Goal: Navigation & Orientation: Find specific page/section

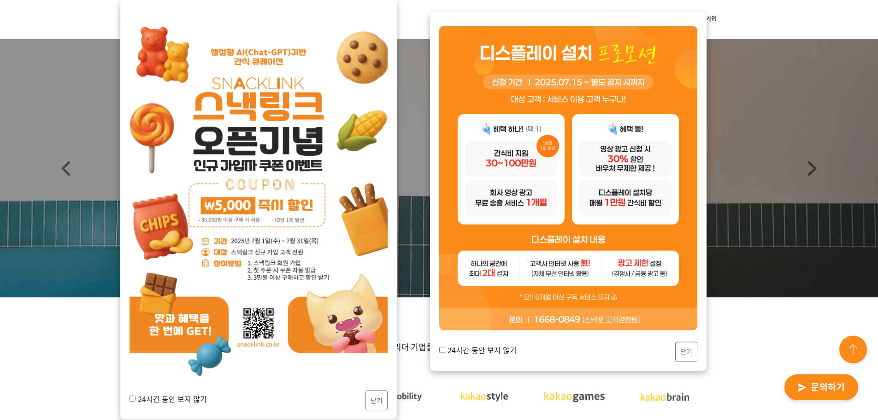
click at [196, 400] on label "24시간 동안 보지 않기" at bounding box center [167, 398] width 77 height 11
click at [135, 400] on input "24시간 동안 보지 않기" at bounding box center [132, 398] width 6 height 6
checkbox input "true"
click at [377, 399] on button "닫기" at bounding box center [376, 400] width 22 height 20
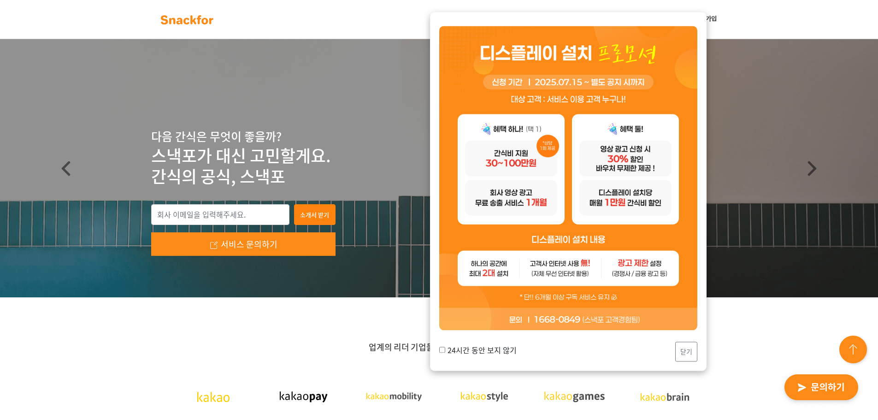
click at [488, 351] on label "24시간 동안 보지 않기" at bounding box center [477, 349] width 77 height 11
click at [445, 351] on input "24시간 동안 보지 않기" at bounding box center [442, 350] width 6 height 6
checkbox input "true"
click at [680, 352] on button "닫기" at bounding box center [686, 352] width 22 height 20
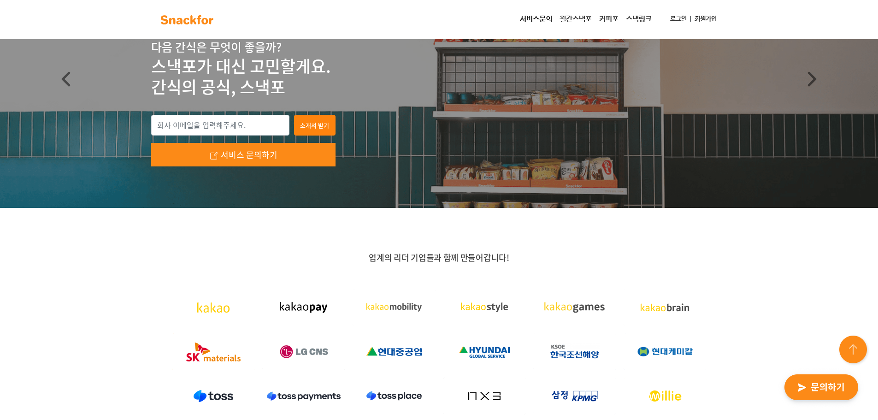
scroll to position [230, 0]
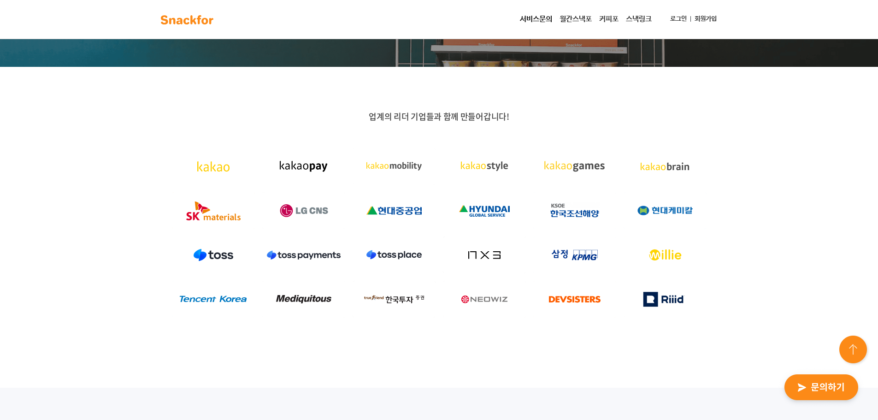
click at [405, 174] on img at bounding box center [394, 166] width 83 height 37
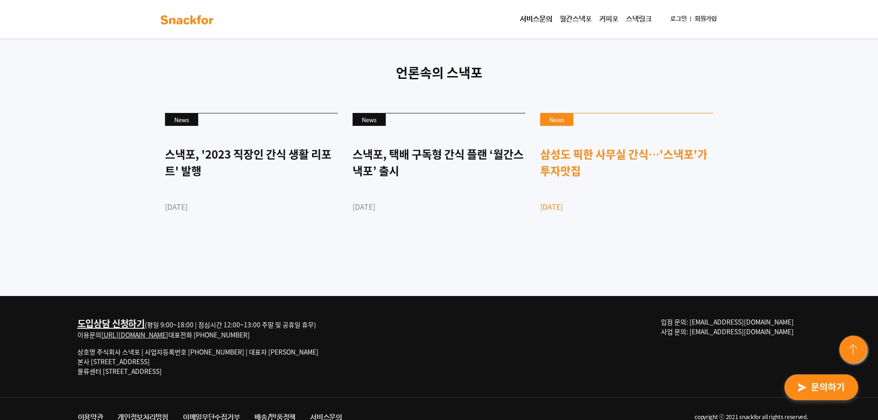
scroll to position [2488, 0]
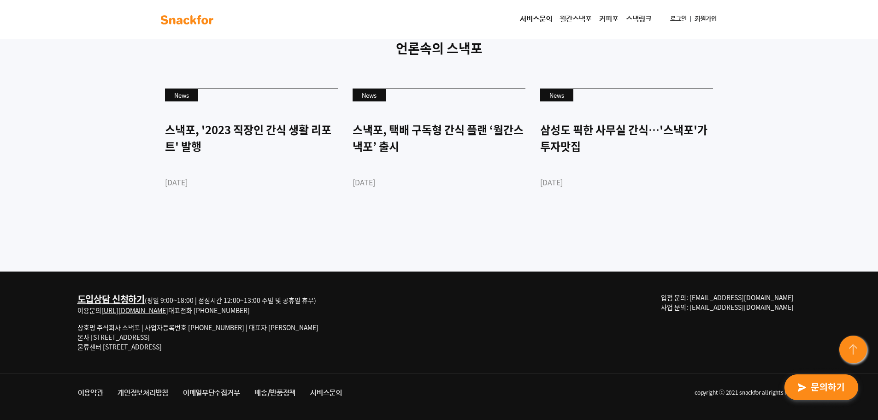
click at [531, 25] on link "서비스문의" at bounding box center [536, 19] width 40 height 18
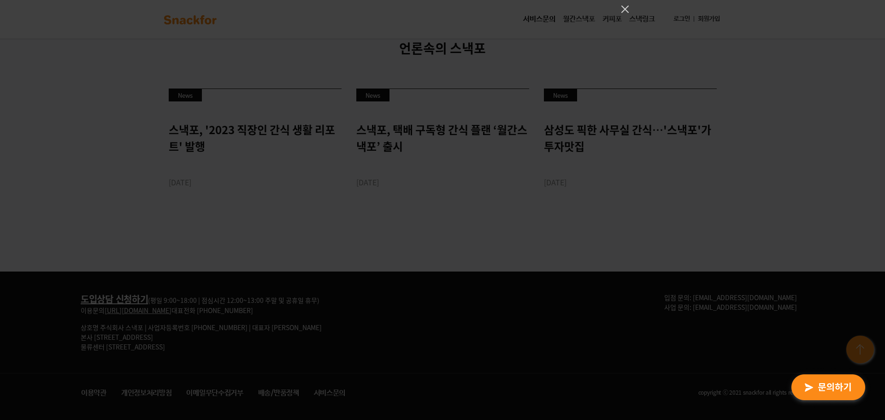
click at [548, 253] on div at bounding box center [442, 210] width 885 height 420
click at [605, 350] on div at bounding box center [442, 210] width 885 height 420
click at [629, 13] on icon "Close" at bounding box center [624, 9] width 11 height 11
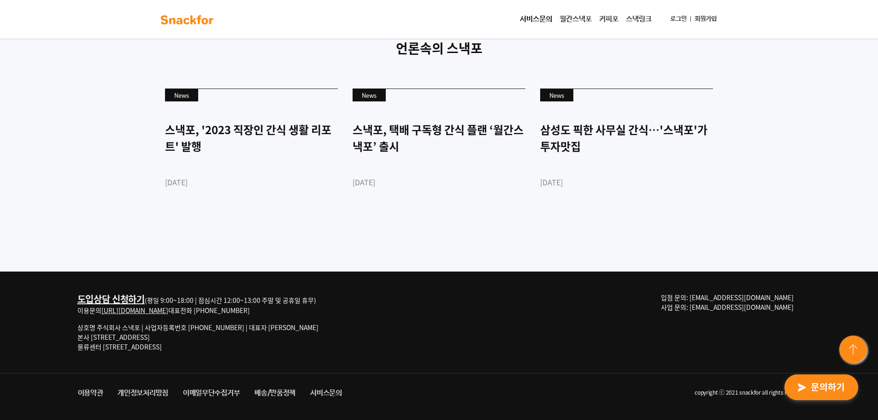
drag, startPoint x: 539, startPoint y: 257, endPoint x: 314, endPoint y: 258, distance: 224.4
click at [166, 315] on link "[URL][DOMAIN_NAME]" at bounding box center [134, 310] width 67 height 9
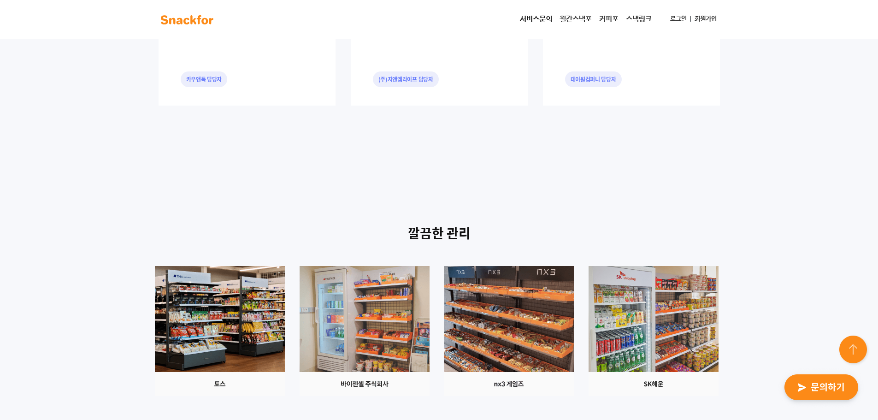
scroll to position [783, 0]
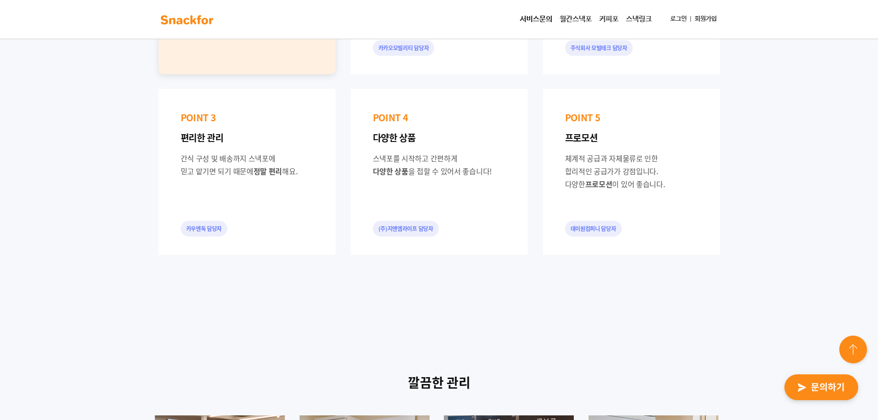
click at [565, 19] on link "월간스낵포" at bounding box center [576, 19] width 40 height 18
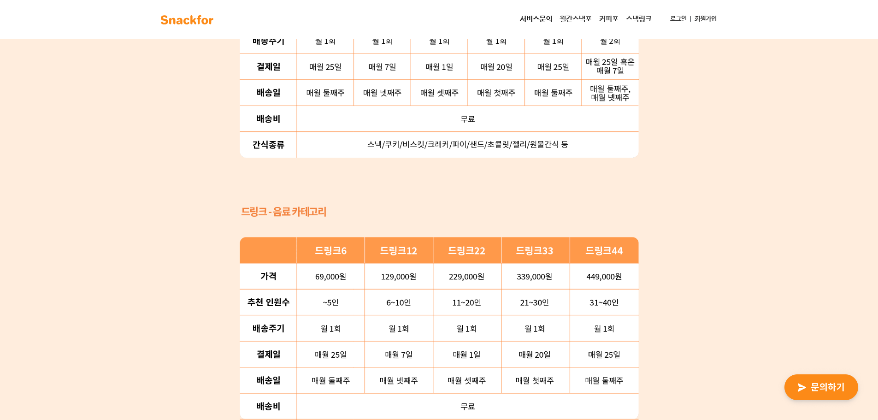
scroll to position [1198, 0]
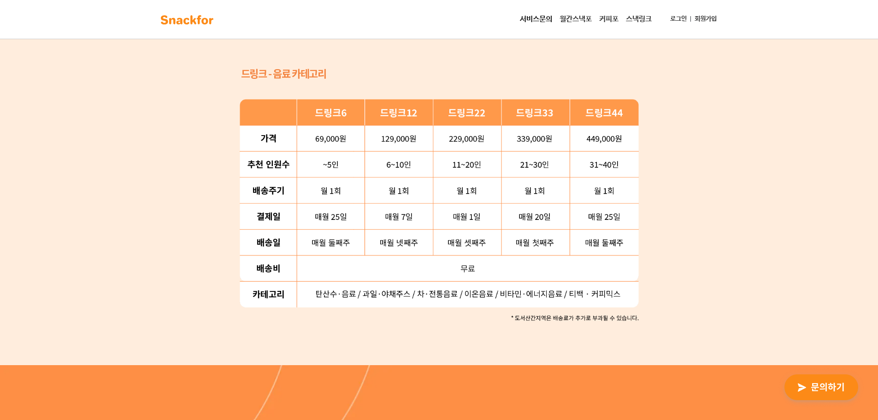
click at [642, 19] on link "스낵링크" at bounding box center [638, 19] width 33 height 18
